Goal: Contribute content

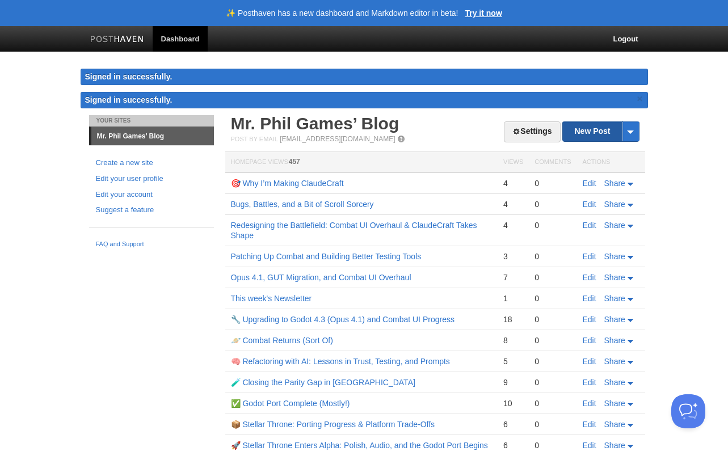
click at [583, 132] on link "New Post" at bounding box center [600, 131] width 75 height 20
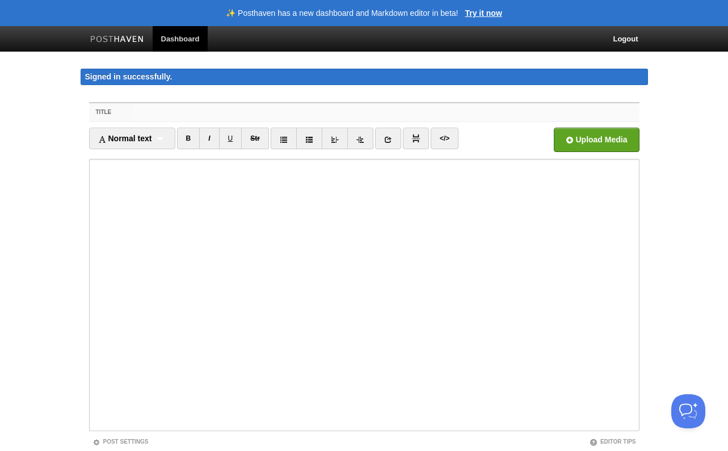
click at [233, 111] on input "Title" at bounding box center [386, 112] width 504 height 18
paste input "When the Bug Breaks Before You Do"
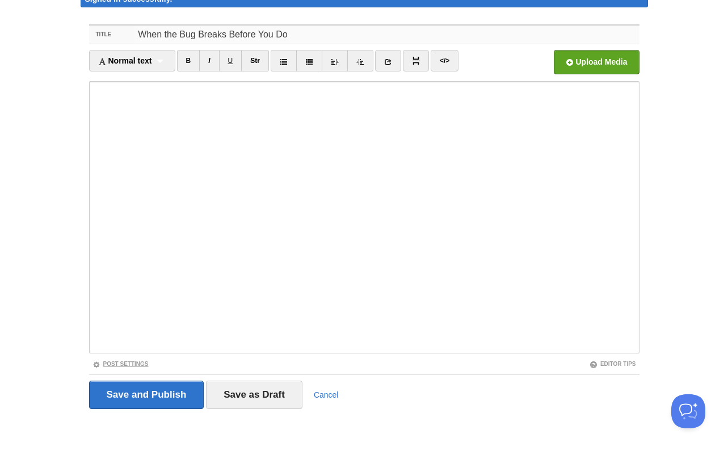
type input "When the Bug Breaks Before You Do"
click at [127, 363] on link "Post Settings" at bounding box center [120, 364] width 56 height 6
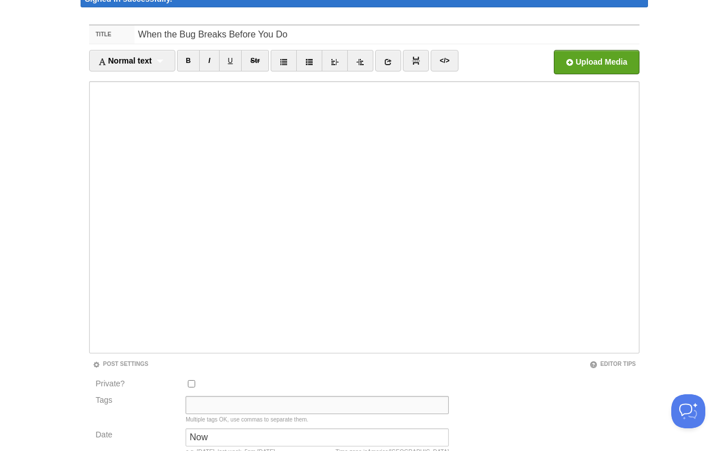
click at [200, 401] on input "Tags" at bounding box center [317, 405] width 263 height 18
paste input "game dev, debugging, indie dev, AI-assisted development, [PERSON_NAME], devlog,…"
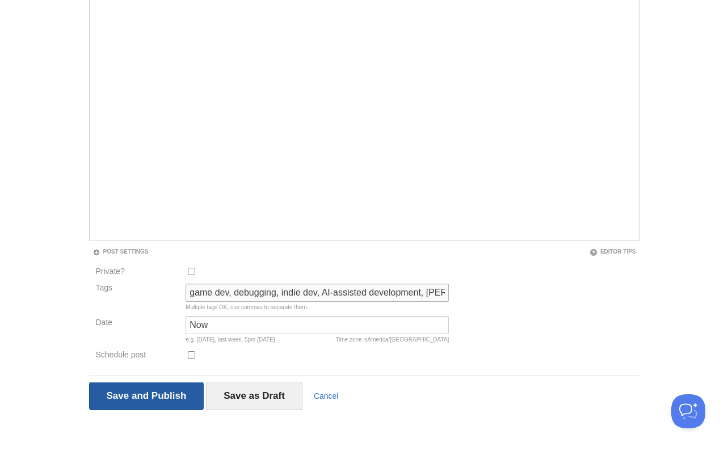
type input "game dev, debugging, indie dev, AI-assisted development, [PERSON_NAME], devlog,…"
click at [153, 391] on input "Save and Publish" at bounding box center [146, 396] width 115 height 28
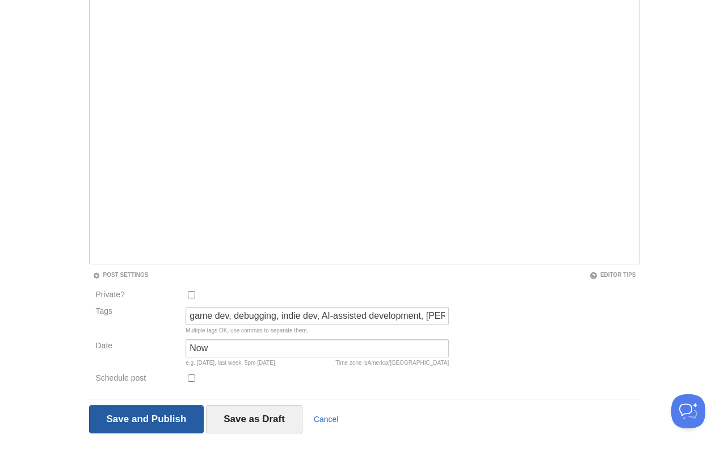
scroll to position [92, 0]
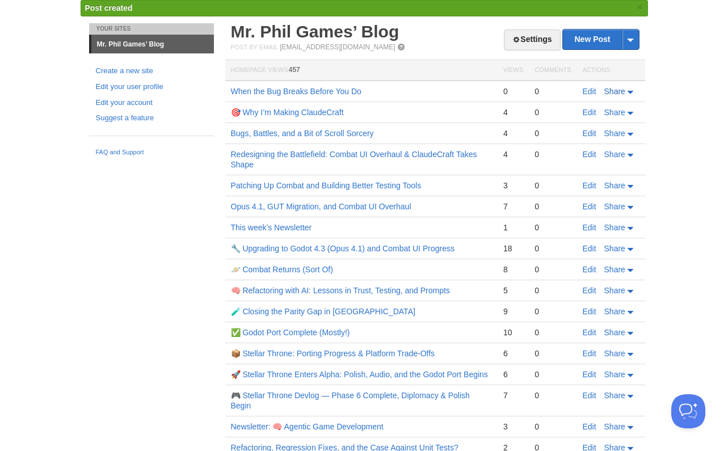
click at [611, 93] on span "Share" at bounding box center [614, 91] width 21 height 9
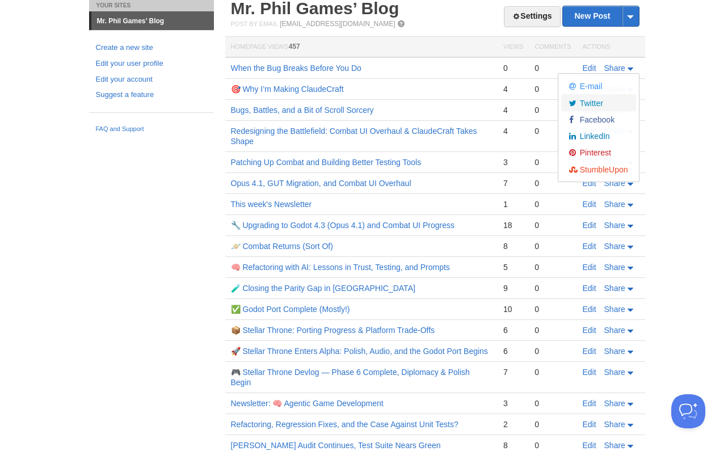
click at [587, 125] on div "E-mail Twitter Facebook LinkedIn Pinterest StumbleUpon" at bounding box center [598, 128] width 74 height 100
click at [592, 103] on span "Twitter" at bounding box center [590, 103] width 26 height 9
